Goal: Navigation & Orientation: Understand site structure

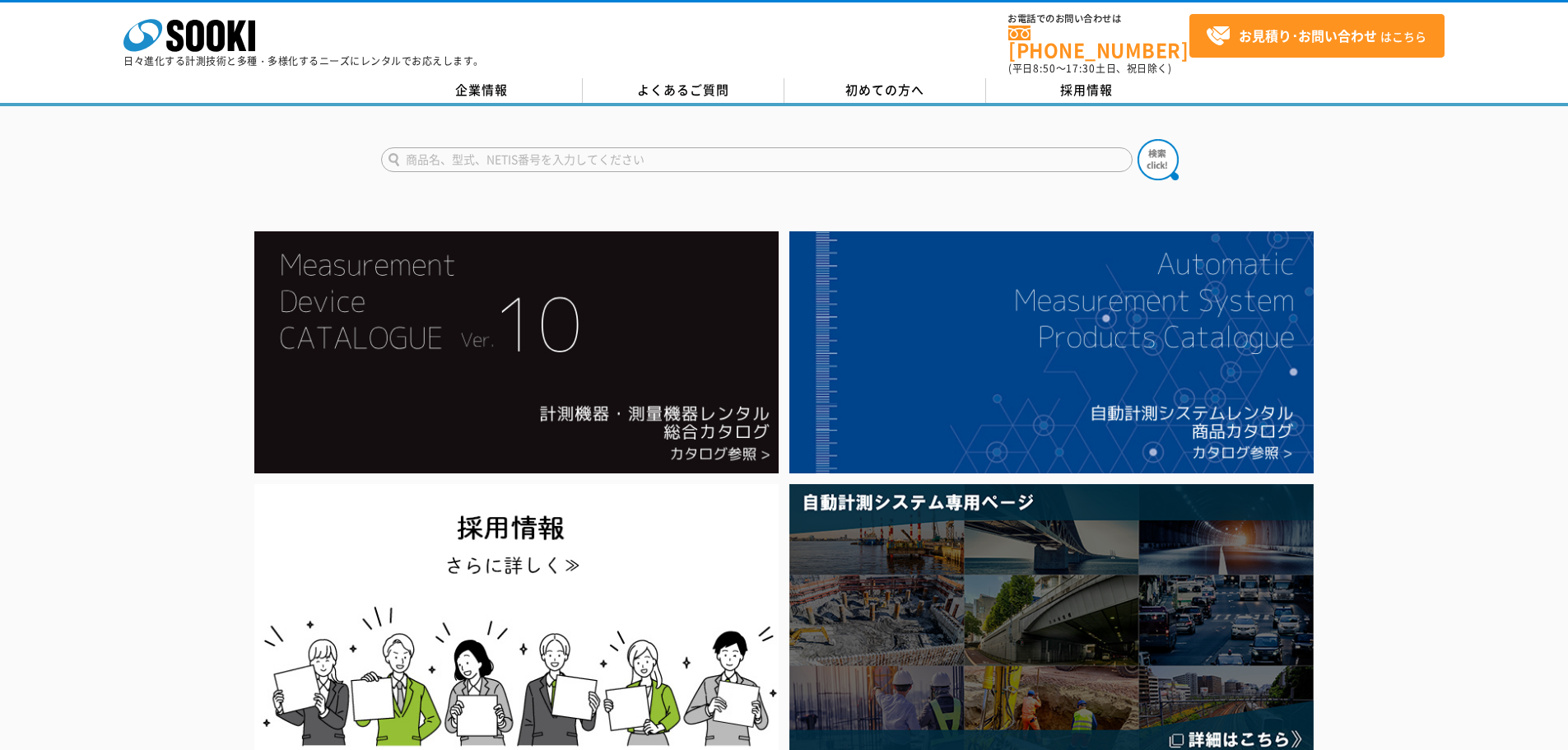
drag, startPoint x: 1395, startPoint y: 365, endPoint x: 1416, endPoint y: -29, distance: 394.6
click at [959, 154] on input "text" at bounding box center [757, 159] width 752 height 24
type input "商品名、型式、NETIS番号を入力してください"
click at [480, 84] on link "企業情報" at bounding box center [482, 90] width 202 height 24
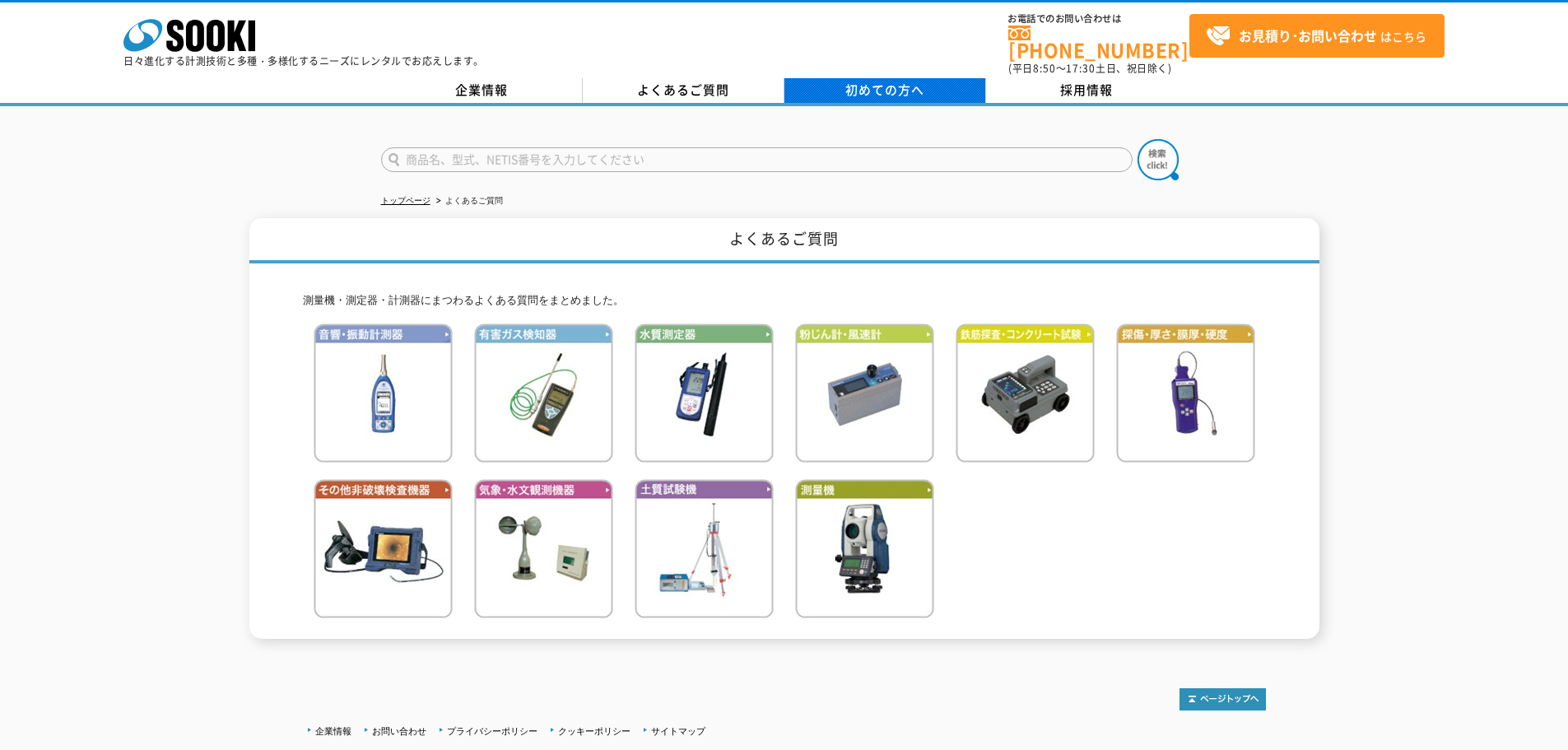
click at [870, 84] on span "初めての方へ" at bounding box center [884, 89] width 79 height 18
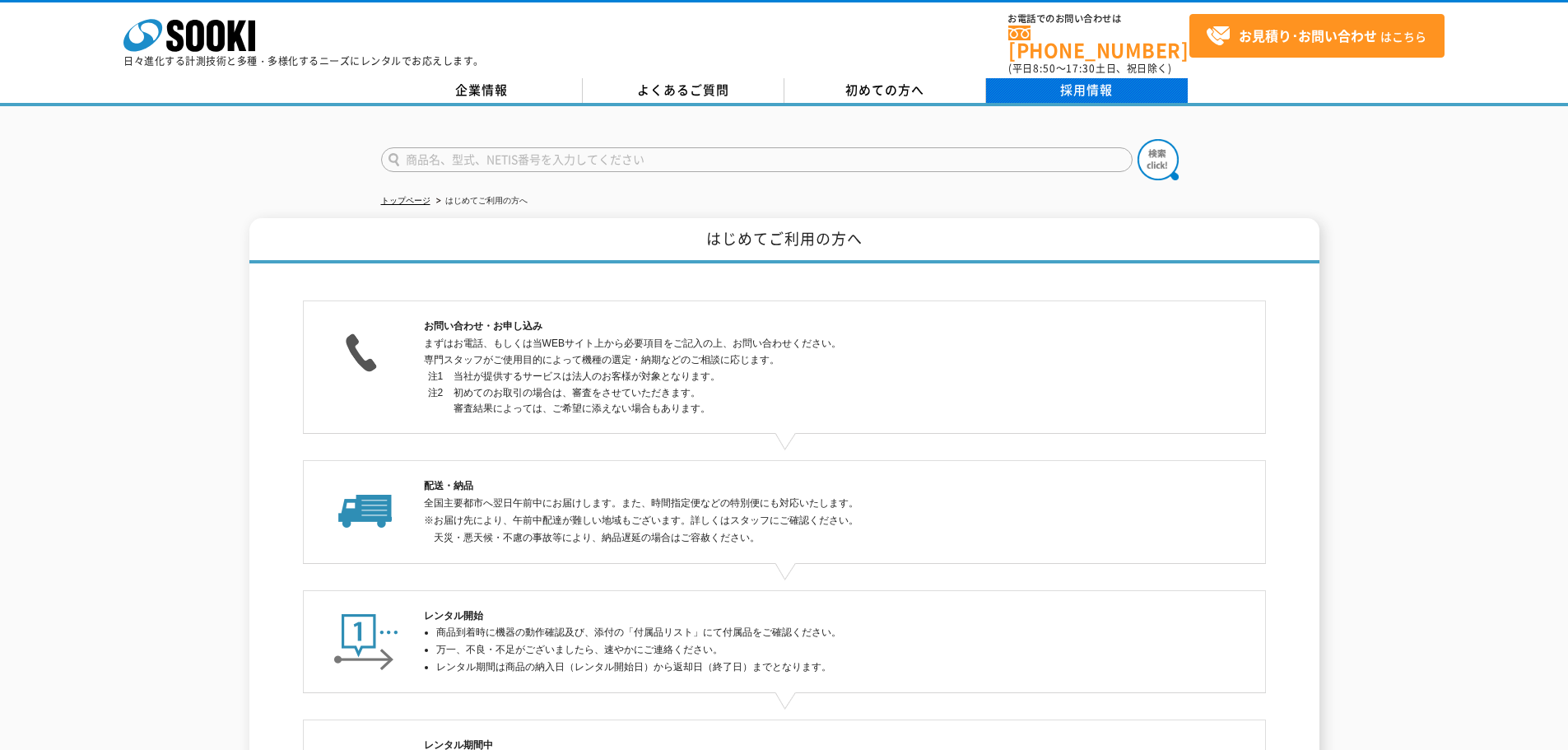
click at [1082, 79] on link "採用情報" at bounding box center [1087, 90] width 202 height 24
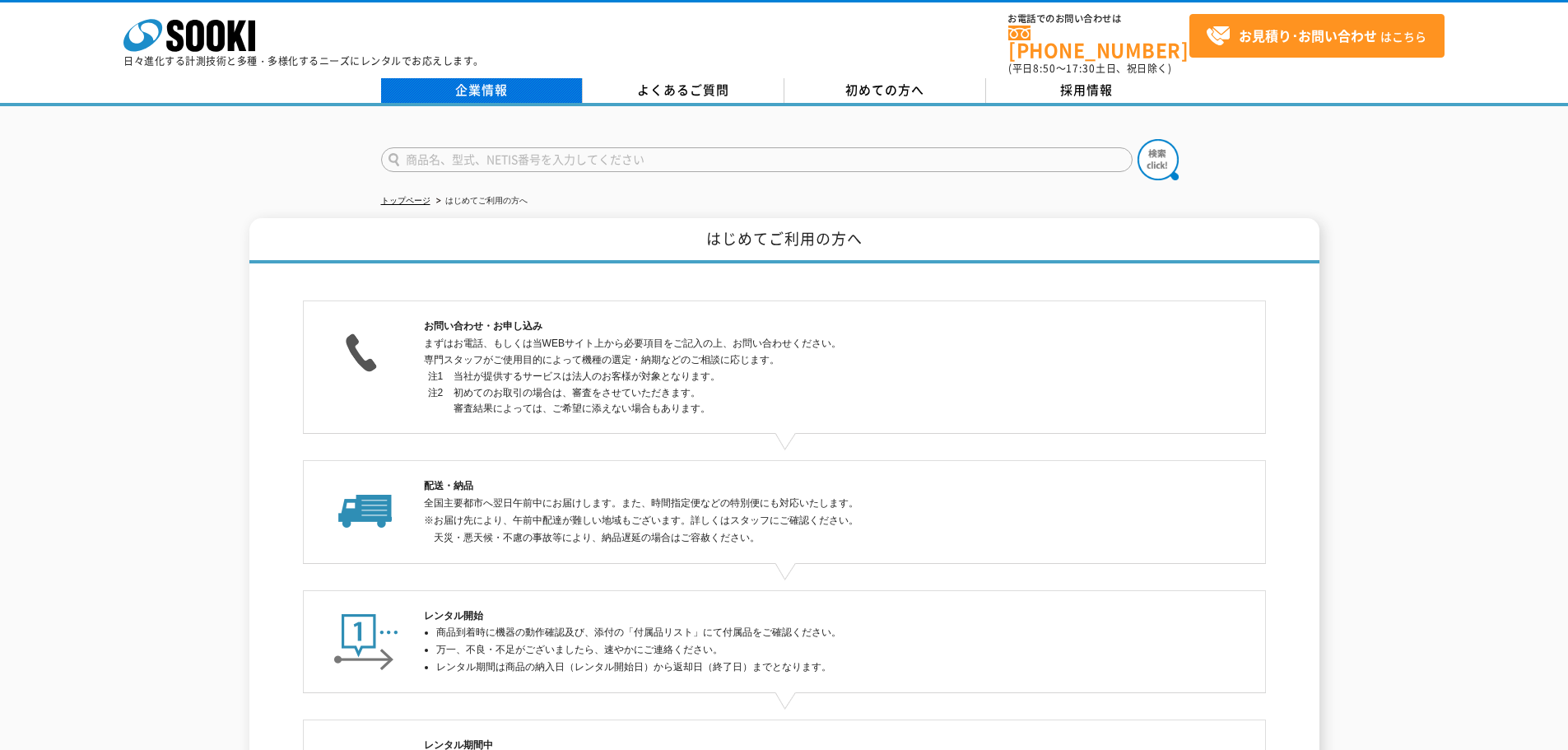
click at [504, 86] on link "企業情報" at bounding box center [482, 90] width 202 height 24
click at [178, 33] on icon "株式会社 ソーキ" at bounding box center [189, 35] width 132 height 33
